Goal: Find contact information: Find contact information

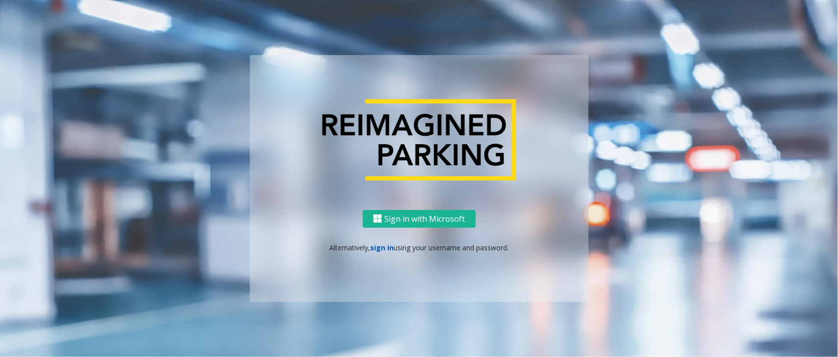
click at [377, 246] on link "sign in" at bounding box center [382, 247] width 24 height 9
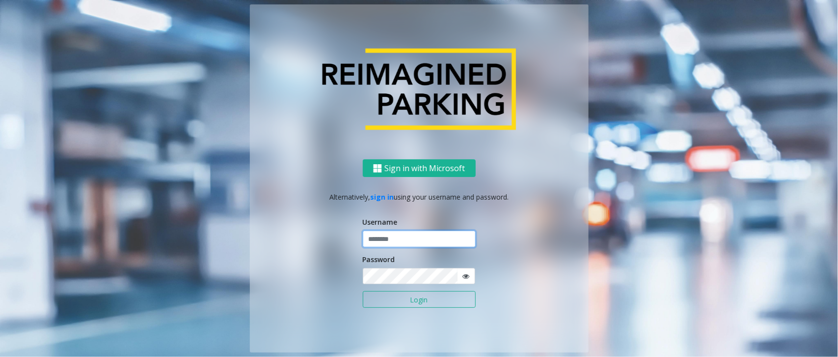
click at [385, 241] on input "text" at bounding box center [419, 238] width 113 height 17
paste input "**********"
type input "**********"
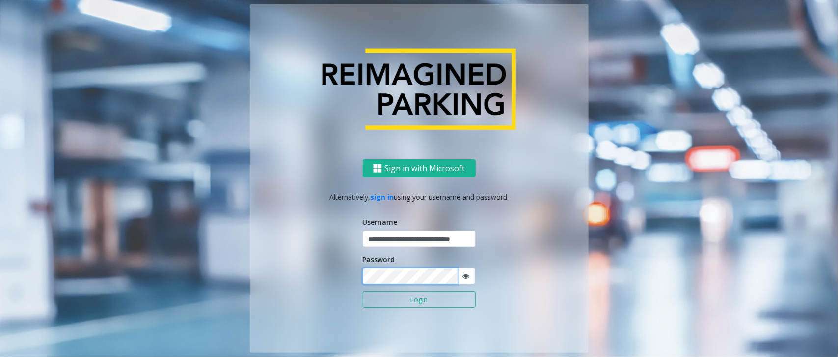
click at [363, 291] on button "Login" at bounding box center [419, 299] width 113 height 17
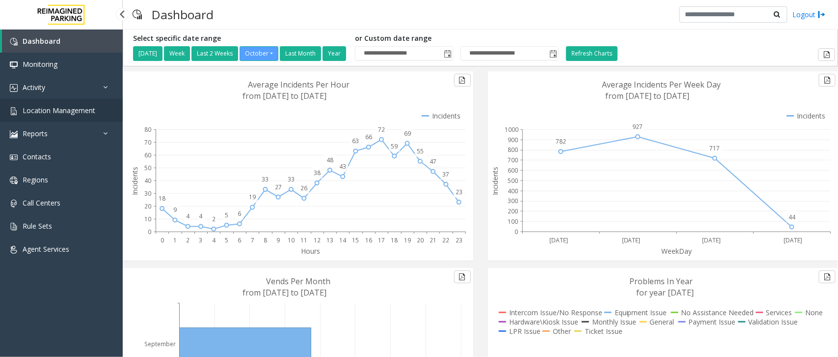
click at [69, 113] on span "Location Management" at bounding box center [59, 110] width 73 height 9
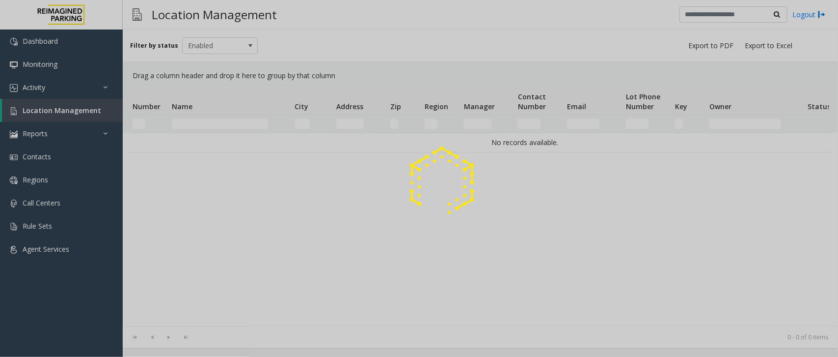
click at [202, 116] on div at bounding box center [419, 178] width 838 height 357
click at [200, 124] on div at bounding box center [419, 178] width 838 height 357
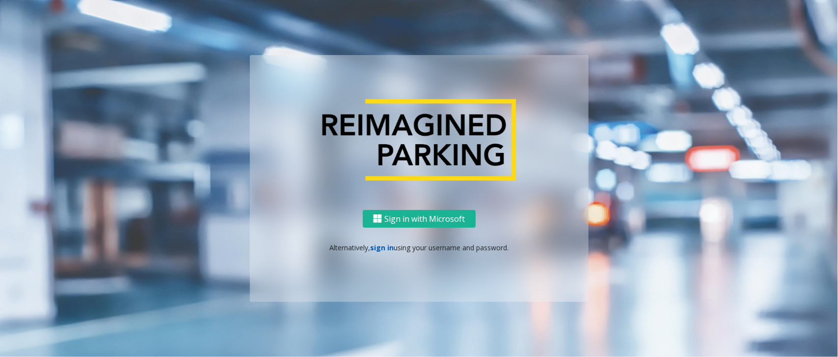
click at [384, 247] on link "sign in" at bounding box center [382, 247] width 24 height 9
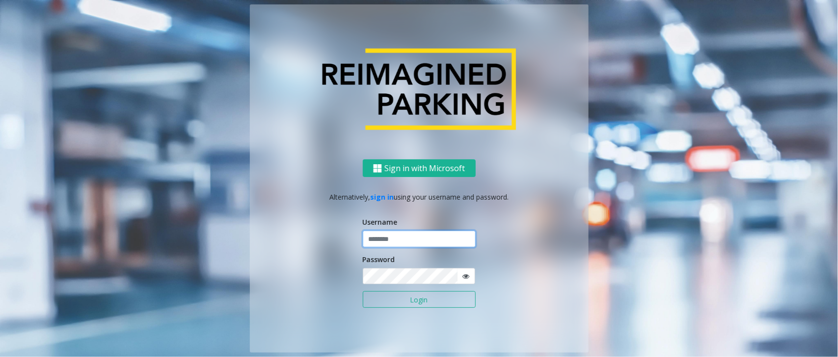
click at [393, 242] on input "text" at bounding box center [419, 238] width 113 height 17
paste input "**********"
type input "**********"
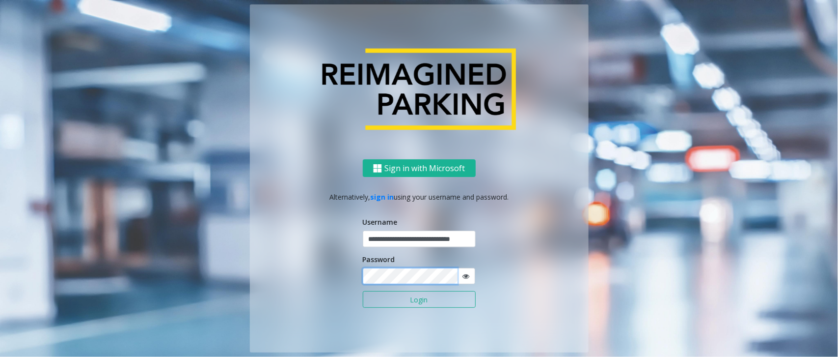
scroll to position [0, 0]
click at [363, 291] on button "Login" at bounding box center [419, 299] width 113 height 17
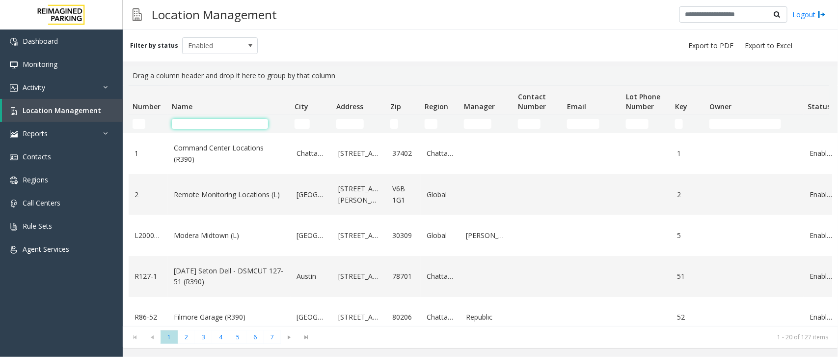
click at [194, 123] on input "Name Filter" at bounding box center [220, 124] width 96 height 10
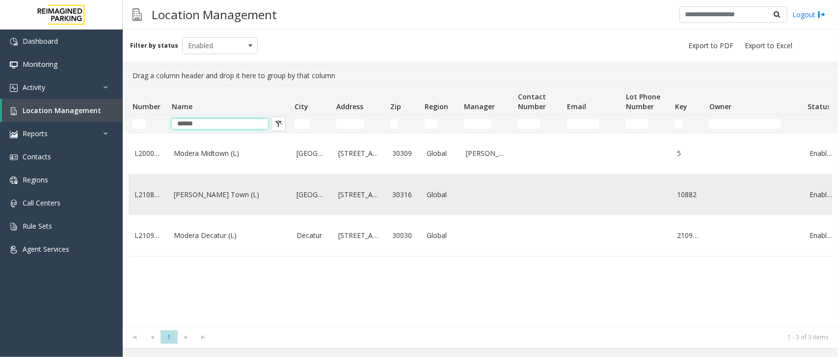
type input "******"
click at [216, 212] on td "Modera - Reynolds Town (L)" at bounding box center [229, 194] width 123 height 41
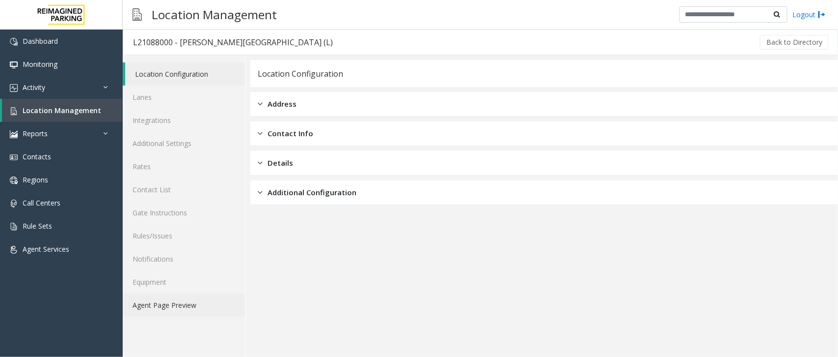
click at [170, 311] on link "Agent Page Preview" at bounding box center [184, 304] width 122 height 23
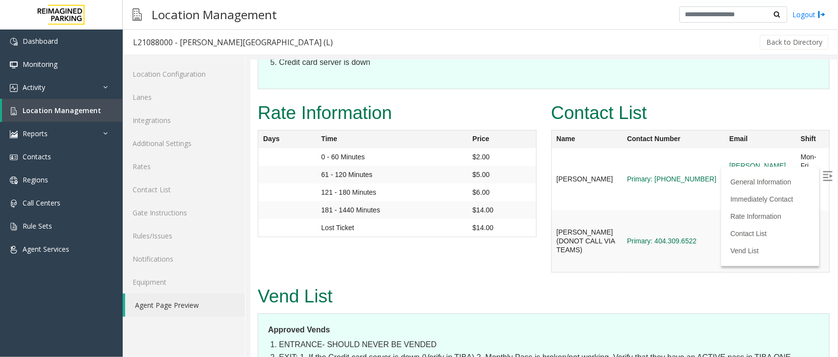
scroll to position [1107, 0]
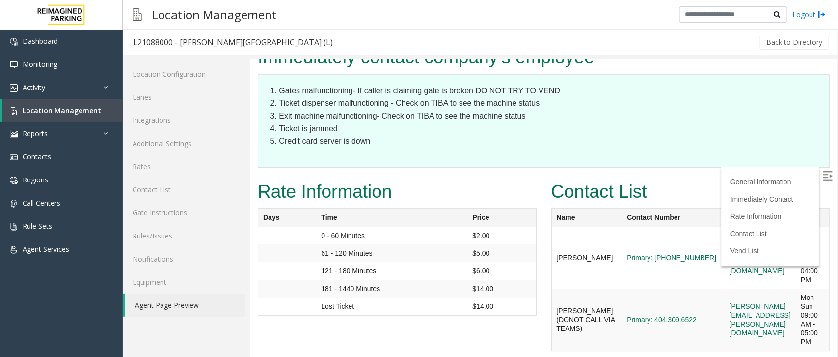
click at [724, 288] on td "[PERSON_NAME][EMAIL_ADDRESS][PERSON_NAME][DOMAIN_NAME]" at bounding box center [759, 319] width 71 height 62
click at [823, 171] on img at bounding box center [828, 175] width 10 height 10
drag, startPoint x: 670, startPoint y: 209, endPoint x: 799, endPoint y: 214, distance: 128.3
click at [796, 288] on td "[PERSON_NAME][EMAIL_ADDRESS][PERSON_NAME][DOMAIN_NAME]" at bounding box center [759, 319] width 71 height 62
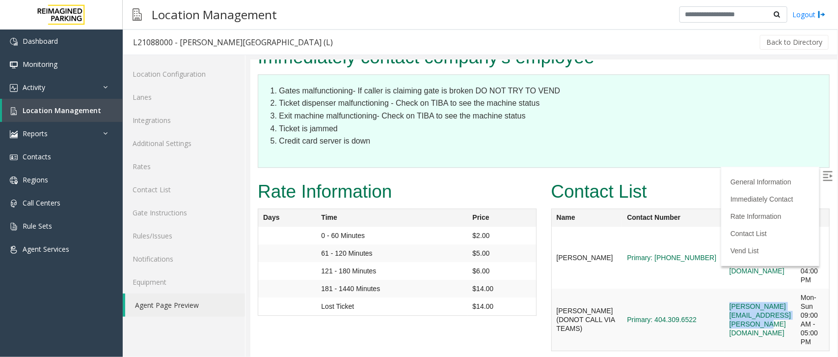
copy link "[PERSON_NAME][EMAIL_ADDRESS][PERSON_NAME][DOMAIN_NAME]"
drag, startPoint x: 792, startPoint y: 144, endPoint x: 666, endPoint y: 157, distance: 126.8
click at [666, 226] on tr "Aldo Gaither Primary: 470-696-3259 aldo.gaither@reimaginedparking.com Mon-Fri 0…" at bounding box center [690, 257] width 278 height 62
copy tr "[PERSON_NAME][EMAIL_ADDRESS][PERSON_NAME][DOMAIN_NAME]"
click at [343, 42] on div "Back to Directory" at bounding box center [587, 42] width 488 height 25
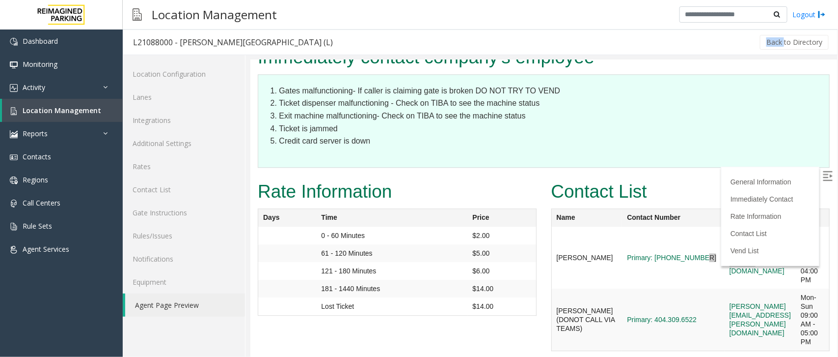
click at [343, 42] on div "Back to Directory" at bounding box center [587, 42] width 488 height 25
drag, startPoint x: 293, startPoint y: 42, endPoint x: 180, endPoint y: 48, distance: 113.6
click at [180, 48] on div "L21088000 - Modera - Reynolds Town (L) Back to Directory" at bounding box center [481, 42] width 716 height 26
copy div "Modera - Reynolds Town (L)"
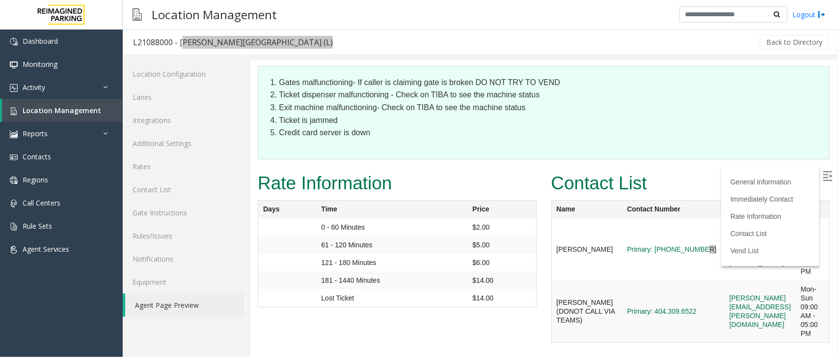
scroll to position [1168, 0]
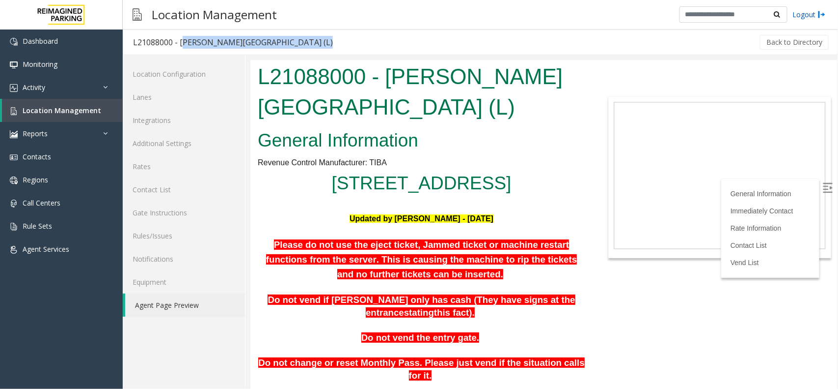
click at [819, 13] on img at bounding box center [822, 14] width 8 height 10
